Goal: Obtain resource: Download file/media

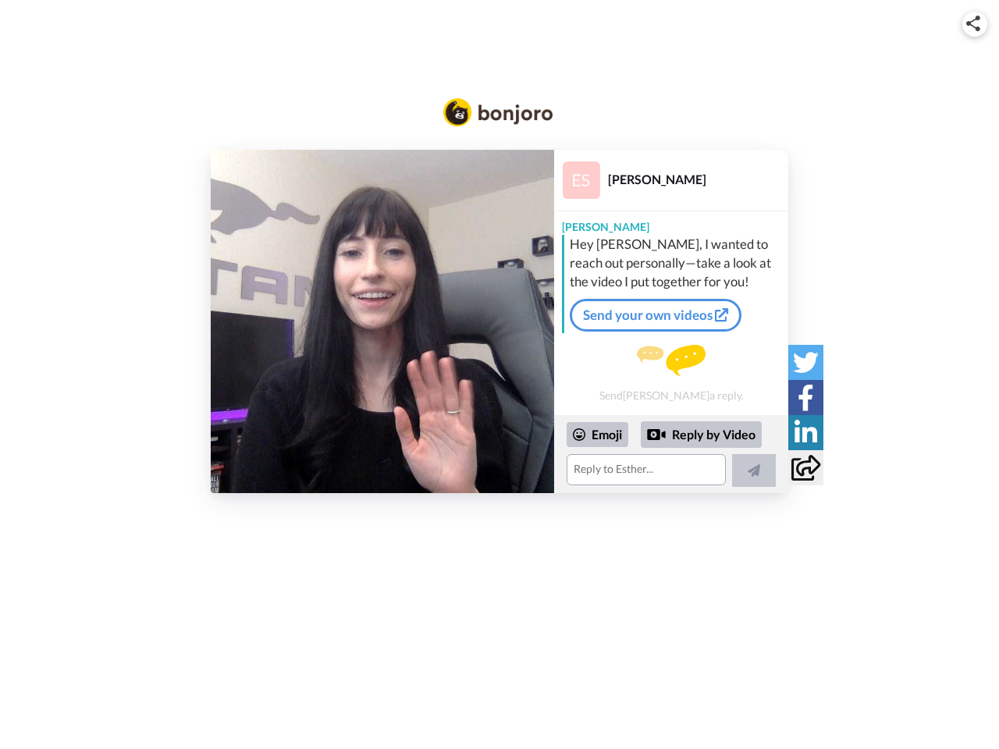
click at [975, 23] on img at bounding box center [973, 24] width 14 height 16
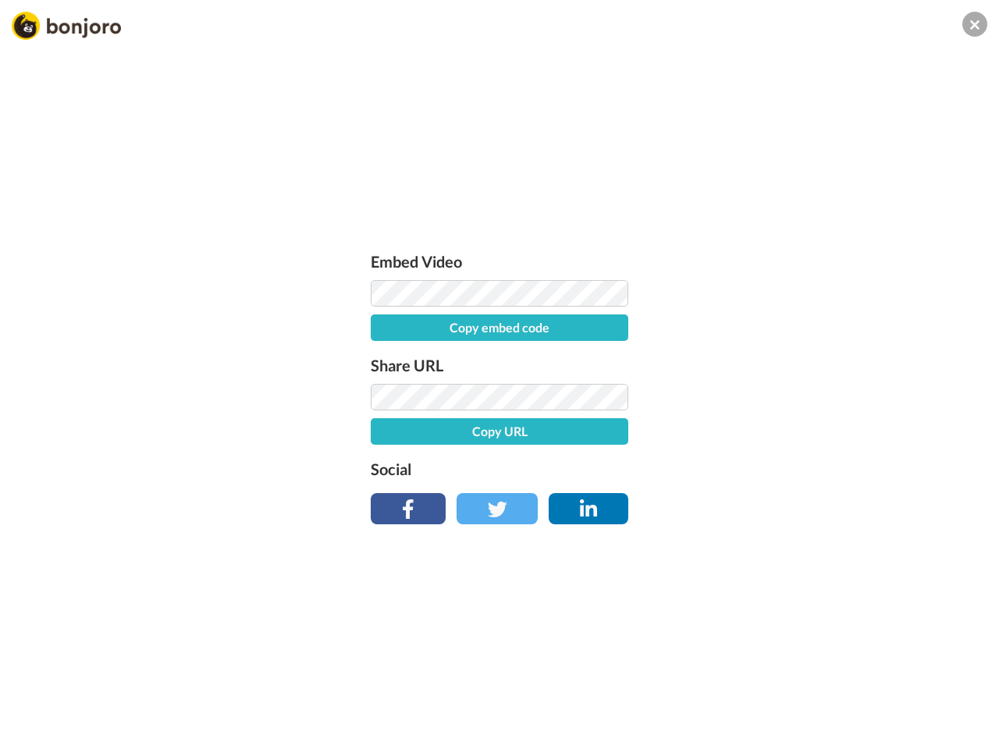
click at [383, 322] on button "Copy embed code" at bounding box center [500, 328] width 258 height 27
click at [671, 454] on div "Embed Video Embed code copied! Share URL Copy URL Social" at bounding box center [499, 458] width 999 height 749
click at [598, 435] on button "Copy URL" at bounding box center [500, 431] width 258 height 27
click at [702, 435] on div "Embed Video Embed code copied! Share URL URL copied! Social" at bounding box center [499, 458] width 999 height 749
click at [754, 471] on div "Embed Video Embed code copied! Share URL URL copied! Social" at bounding box center [499, 458] width 999 height 749
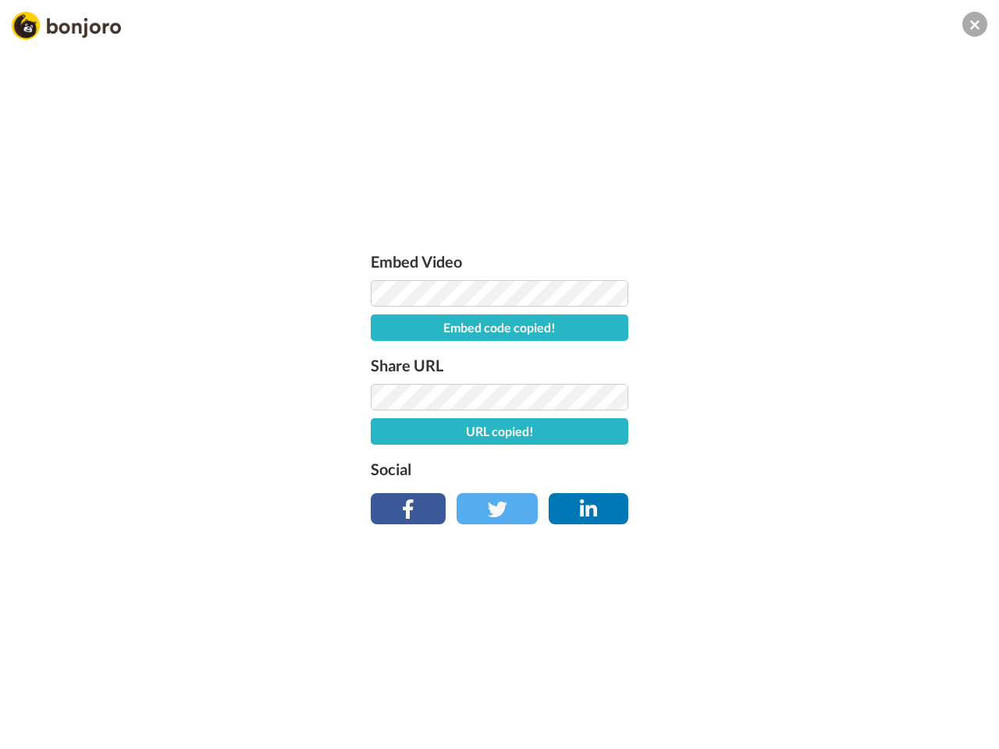
click at [806, 362] on div "Embed Video Embed code copied! Share URL URL copied! Social" at bounding box center [499, 458] width 999 height 749
click at [806, 397] on div "Embed Video Embed code copied! Share URL URL copied! Social" at bounding box center [499, 458] width 999 height 749
click at [806, 432] on div "Embed Video Embed code copied! Share URL URL copied! Social" at bounding box center [499, 458] width 999 height 749
click at [806, 468] on div "Embed Video Embed code copied! Share URL URL copied! Social" at bounding box center [499, 458] width 999 height 749
